Goal: Find specific page/section: Find specific page/section

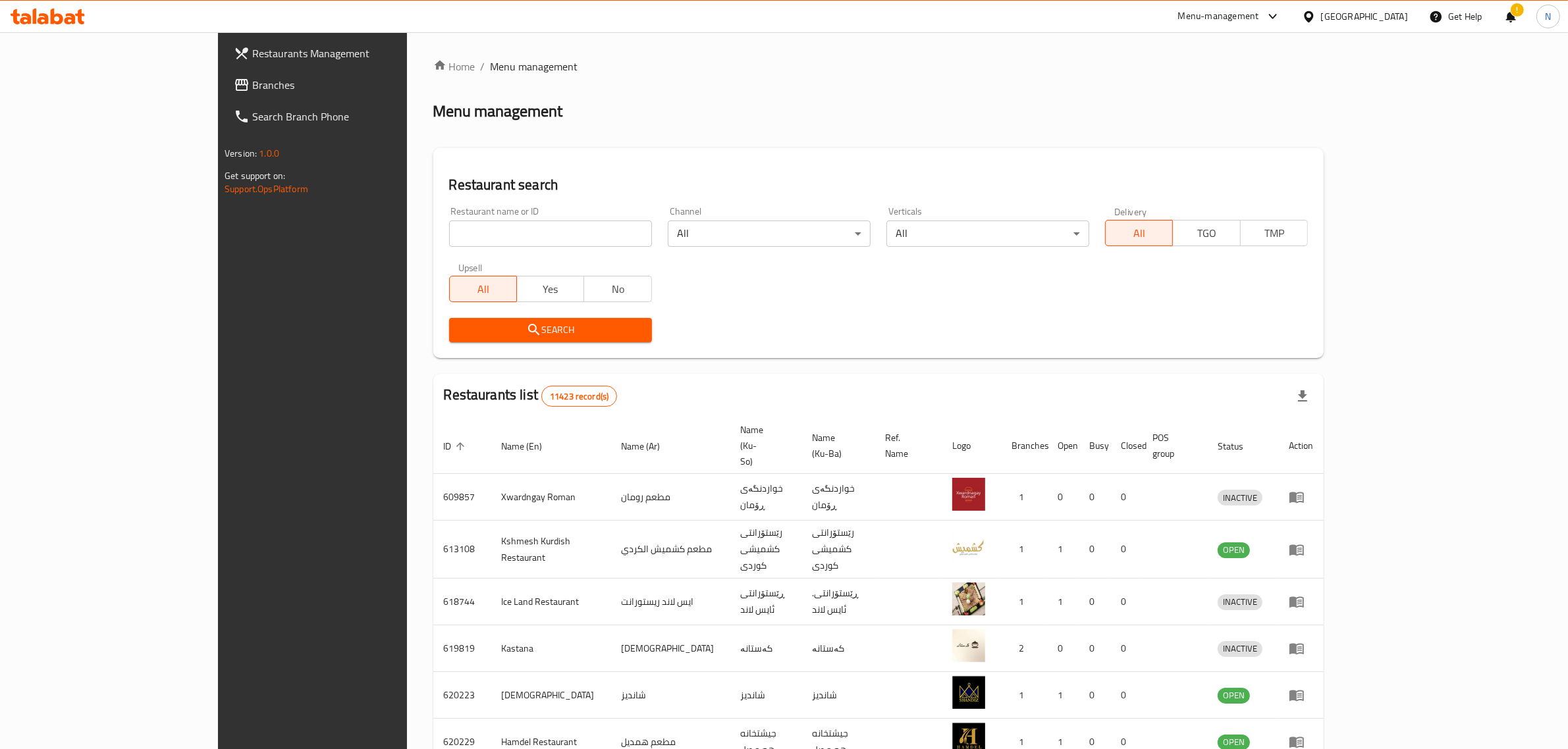
click at [522, 232] on input "search" at bounding box center [551, 234] width 203 height 26
paste input "702125"
type input "702125"
click at [522, 329] on span "Search" at bounding box center [551, 330] width 182 height 16
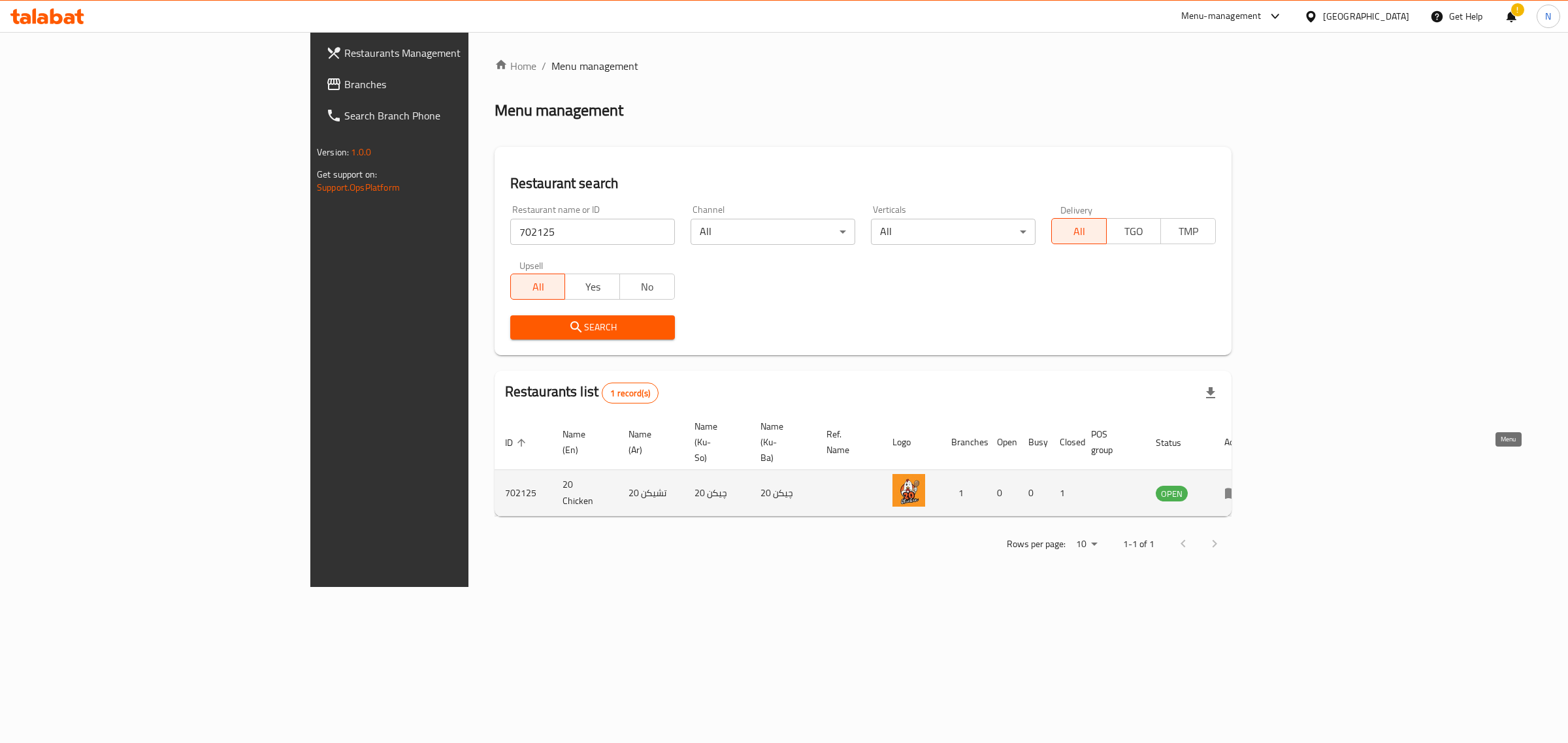
click at [1240, 485] on icon "enhanced table" at bounding box center [1232, 493] width 16 height 16
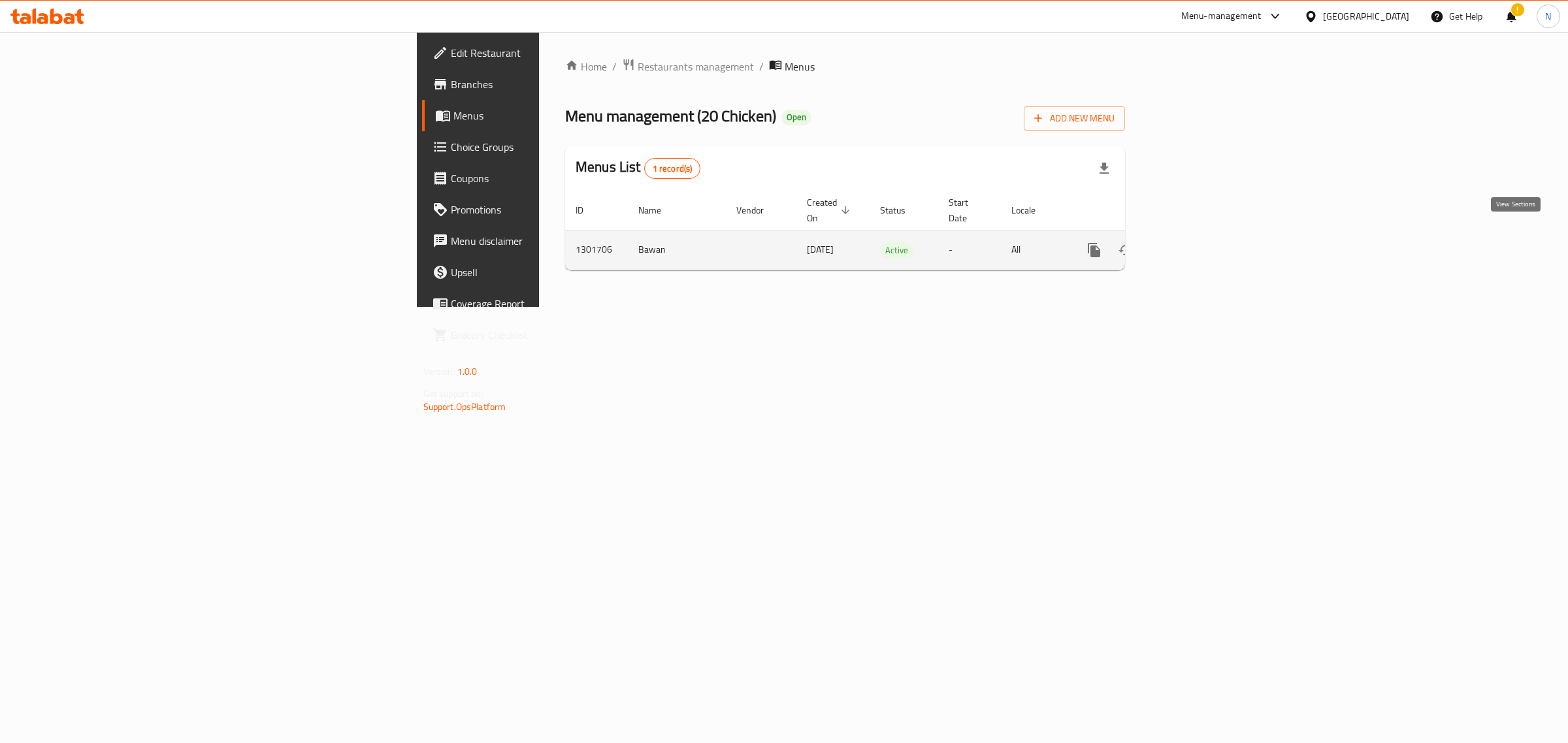
click at [1204, 234] on link "enhanced table" at bounding box center [1188, 250] width 31 height 31
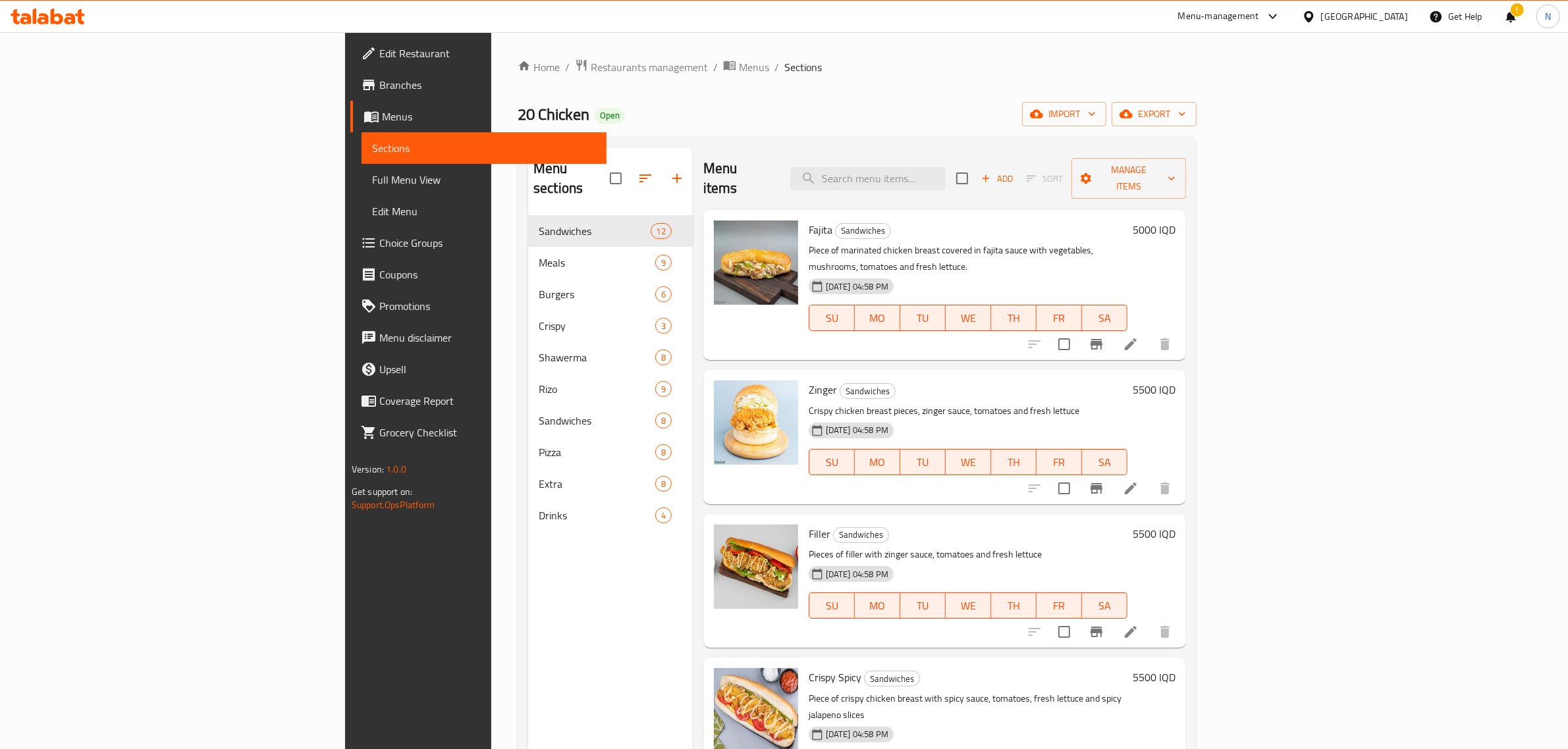
click at [379, 77] on span "Branches" at bounding box center [488, 85] width 218 height 16
